Goal: Information Seeking & Learning: Learn about a topic

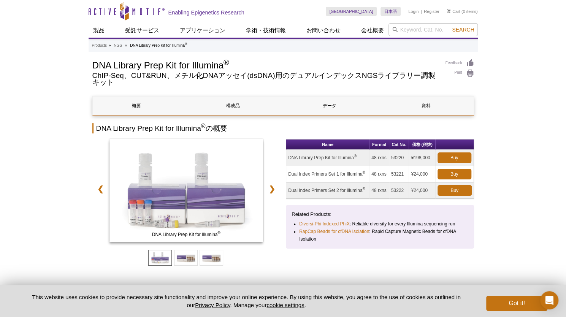
drag, startPoint x: 0, startPoint y: 0, endPoint x: 317, endPoint y: 271, distance: 417.1
click at [317, 271] on div "Name Format Cat No. 価格 (税抜) DNA Library Prep Kit for Illumina ® 48 rxns 53220 ¥…" at bounding box center [380, 210] width 188 height 142
click at [323, 269] on div "Name Format Cat No. 価格 (税抜) DNA Library Prep Kit for Illumina ® 48 rxns 53220 ¥…" at bounding box center [380, 210] width 188 height 142
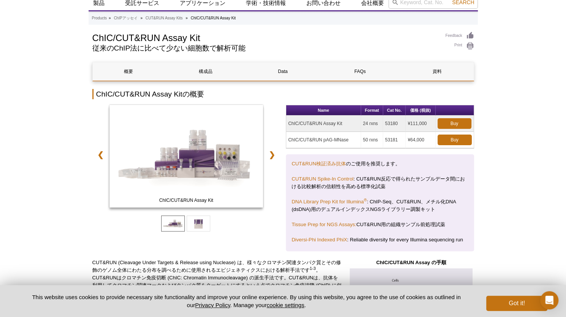
scroll to position [30, 0]
